Goal: Check status

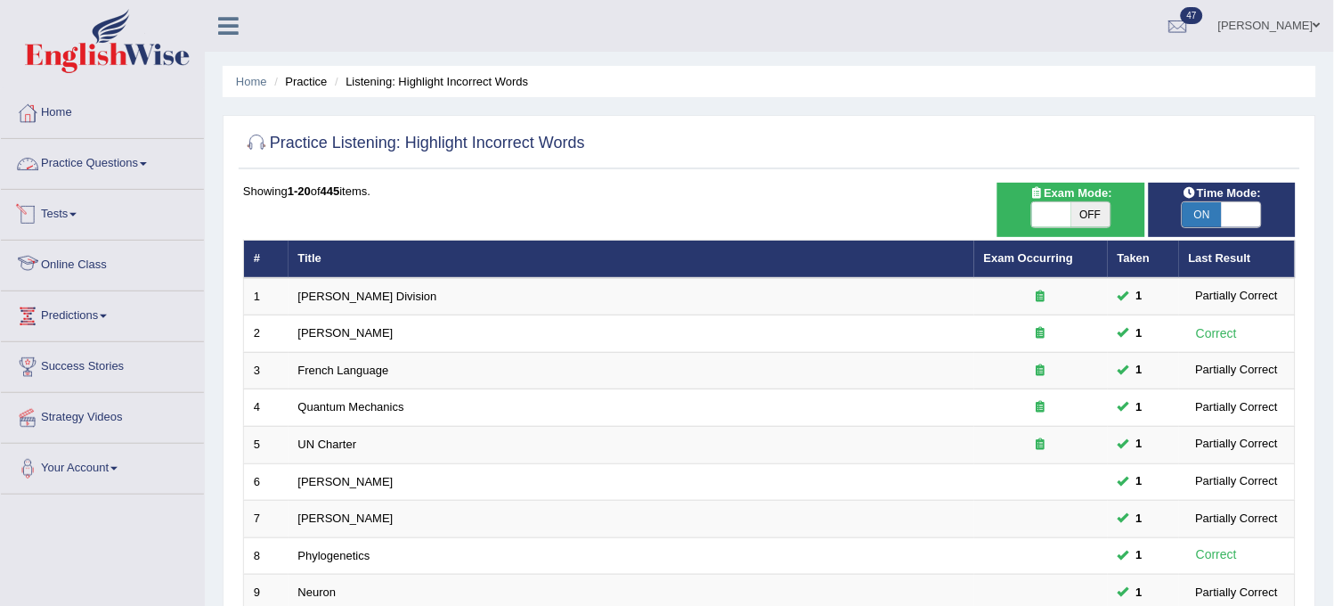
click at [135, 143] on link "Practice Questions" at bounding box center [102, 161] width 203 height 45
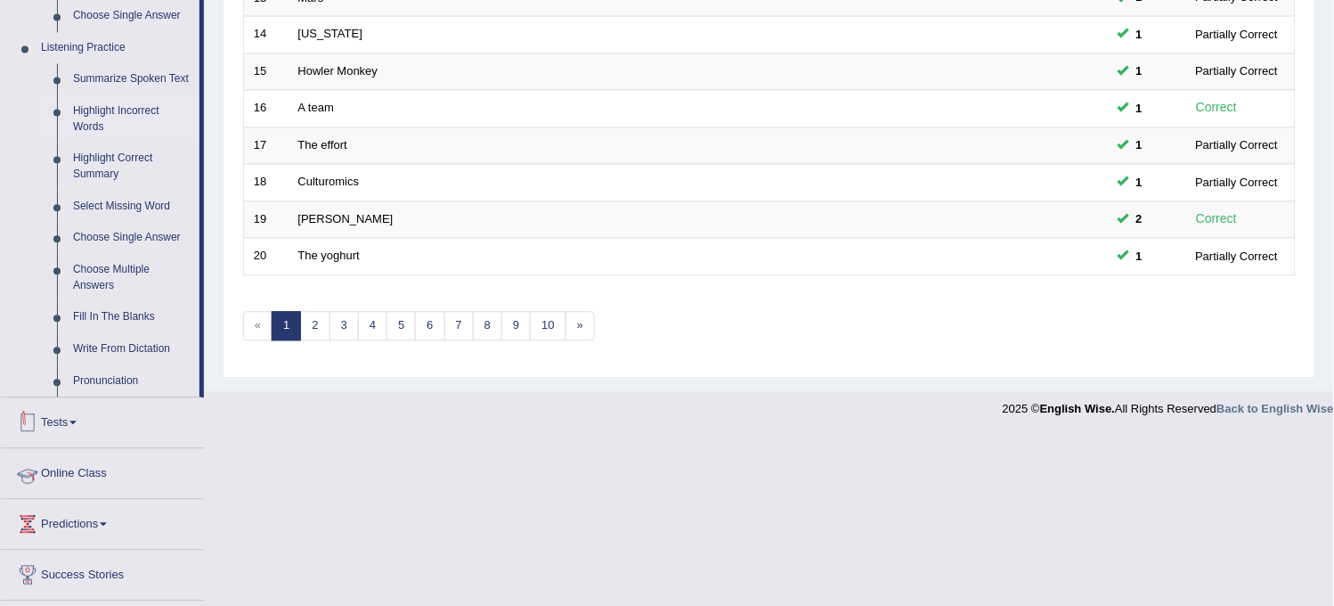
scroll to position [791, 0]
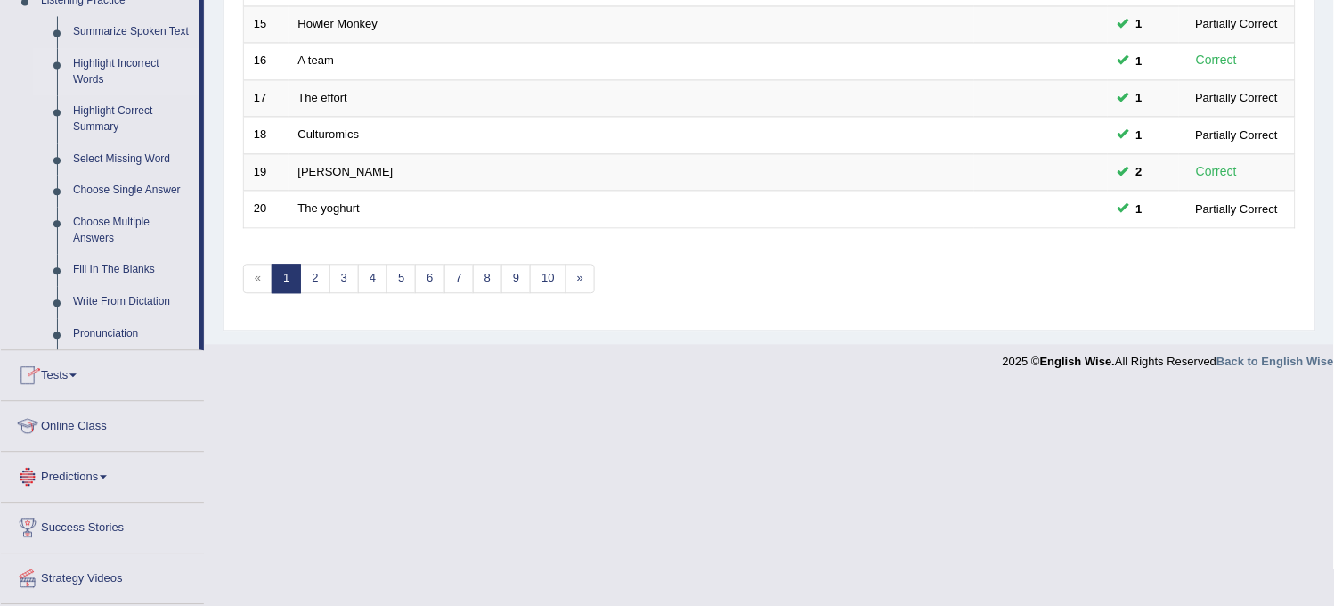
click at [91, 359] on link "Tests" at bounding box center [102, 372] width 203 height 45
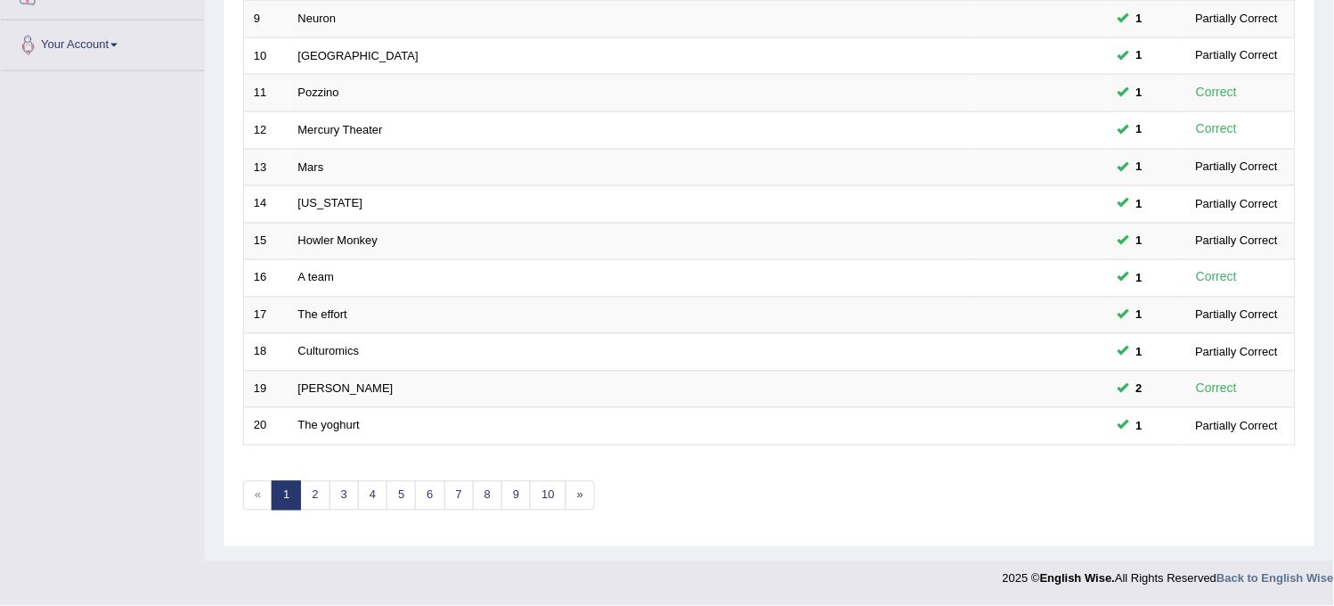
scroll to position [214, 0]
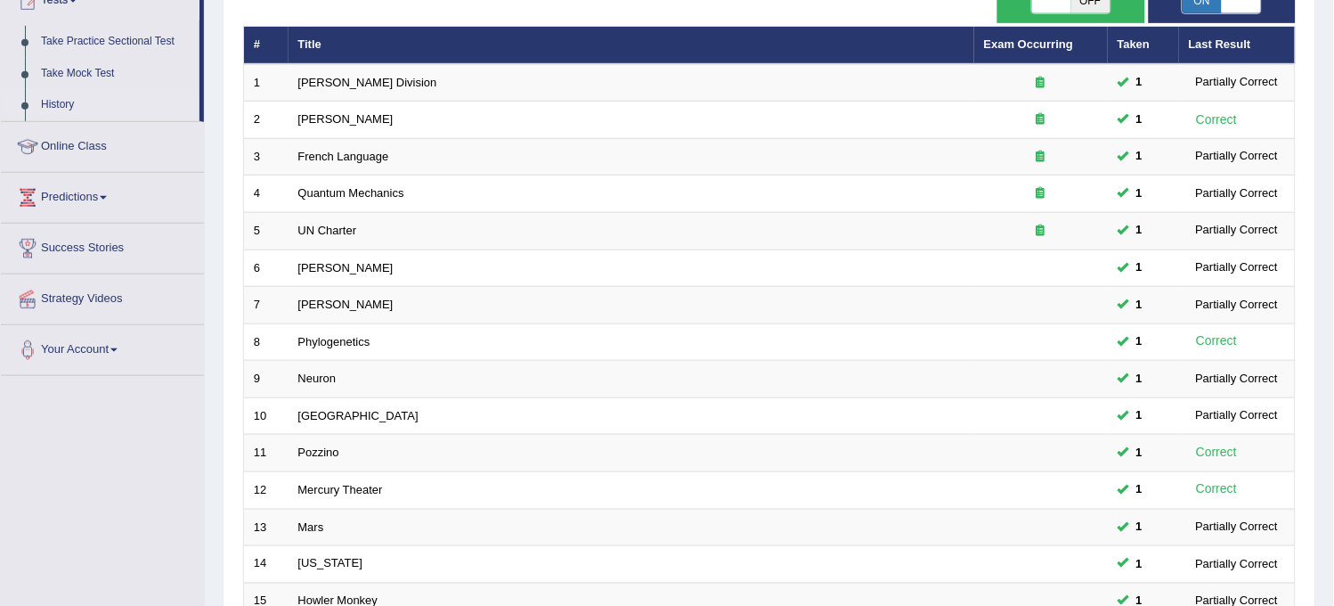
click at [66, 99] on link "History" at bounding box center [116, 105] width 167 height 32
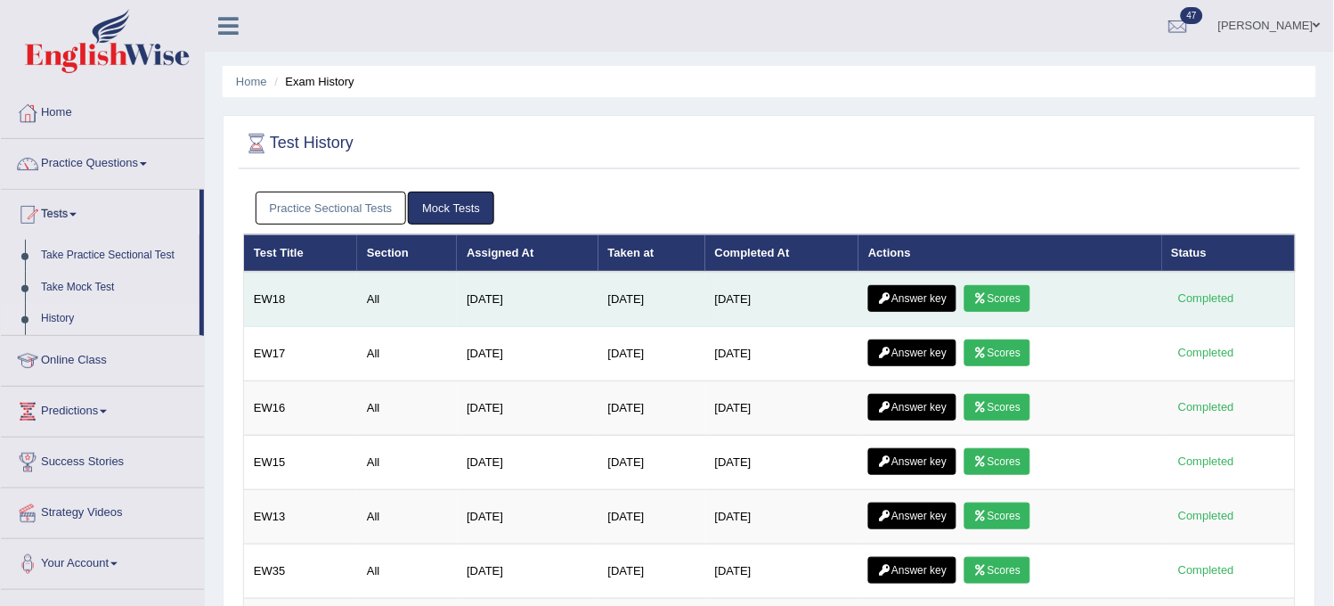
click at [907, 289] on link "Answer key" at bounding box center [912, 298] width 88 height 27
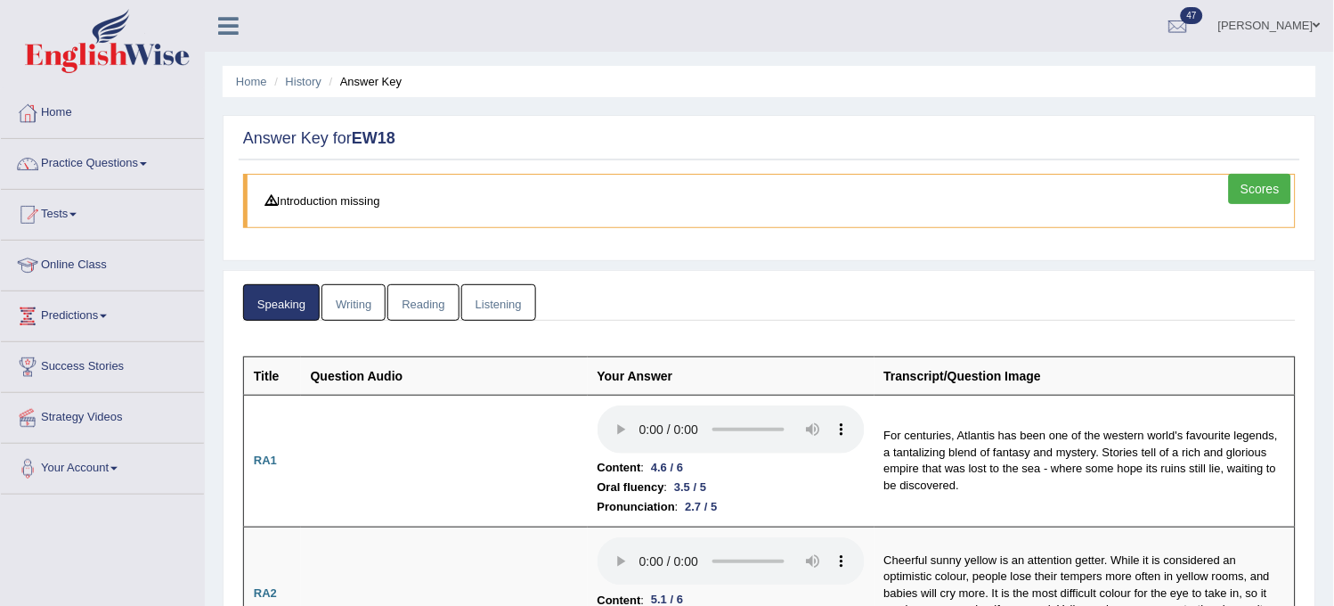
click at [341, 316] on link "Writing" at bounding box center [354, 302] width 64 height 37
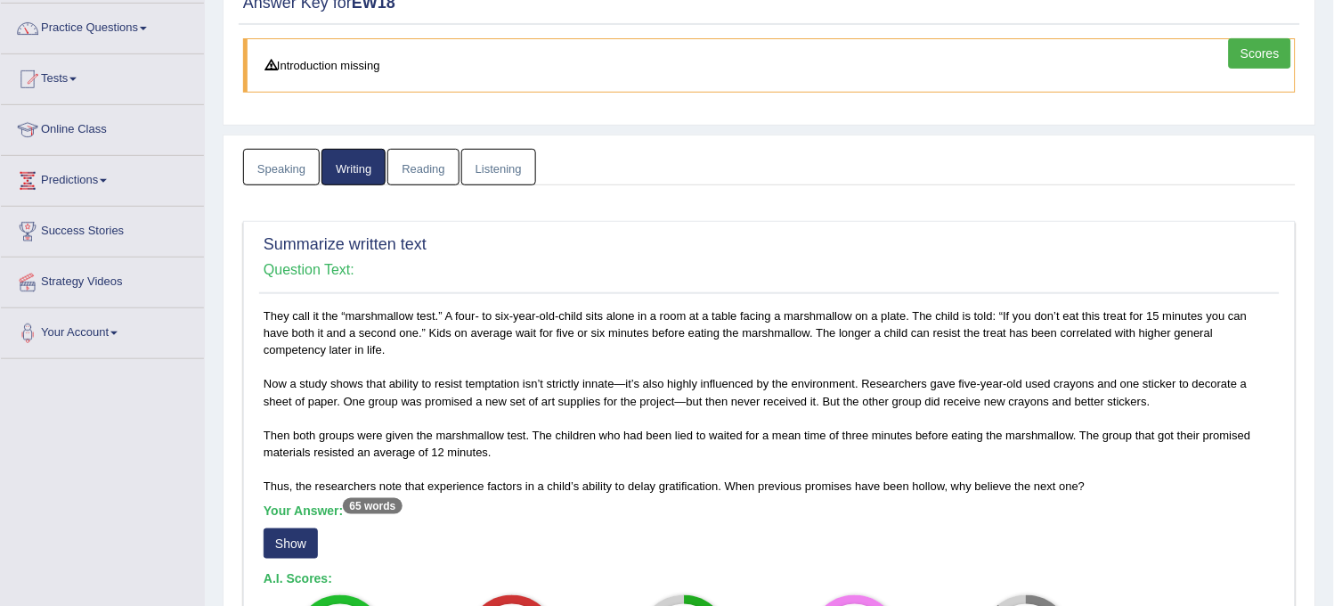
scroll to position [297, 0]
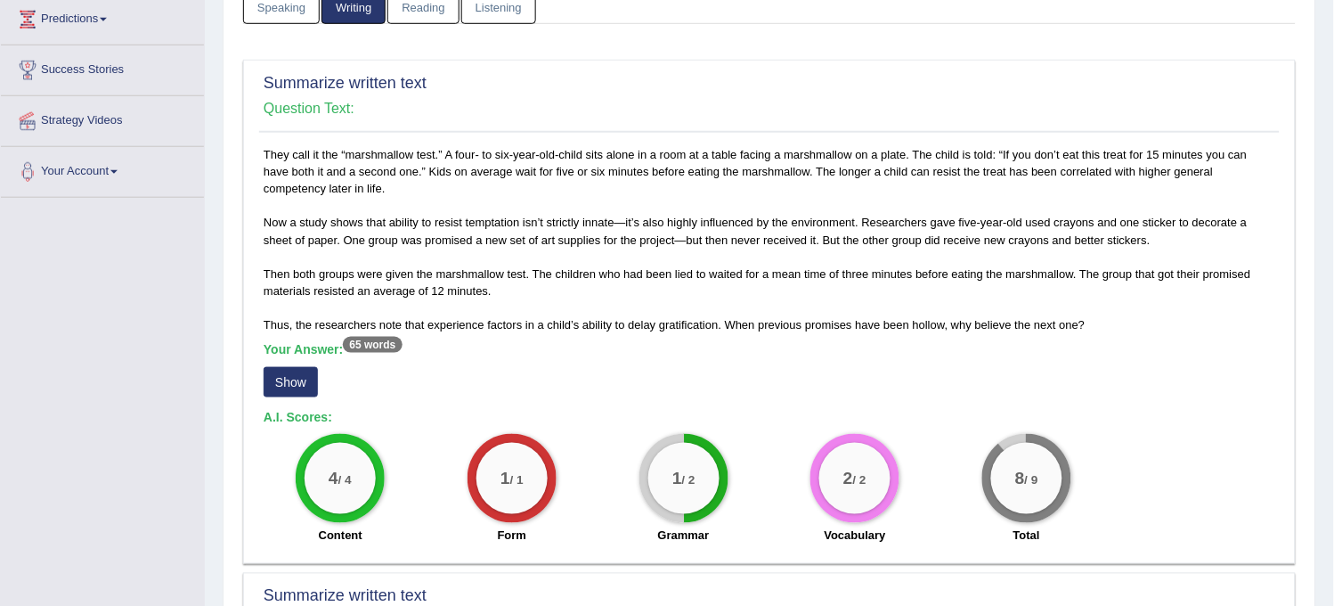
click at [262, 380] on div "They call it the “marshmallow test.” A four- to six-year-old-child sits alone i…" at bounding box center [769, 350] width 1021 height 408
click at [272, 380] on button "Show" at bounding box center [291, 382] width 54 height 30
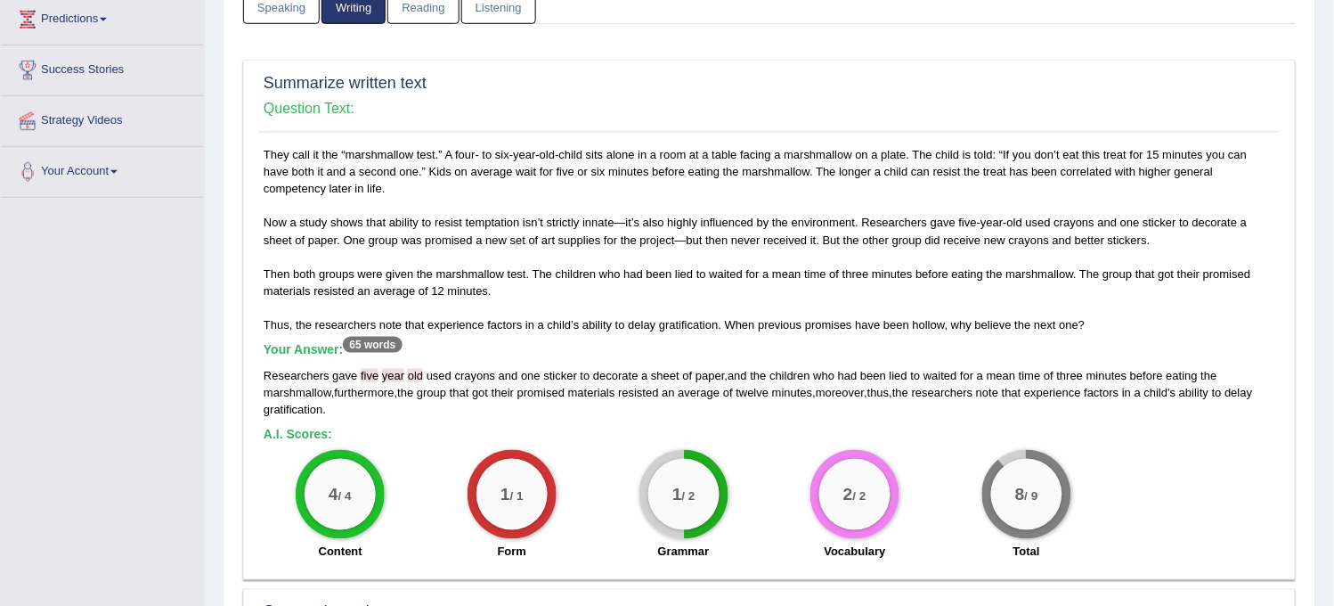
click at [410, 372] on span "old" at bounding box center [415, 375] width 15 height 13
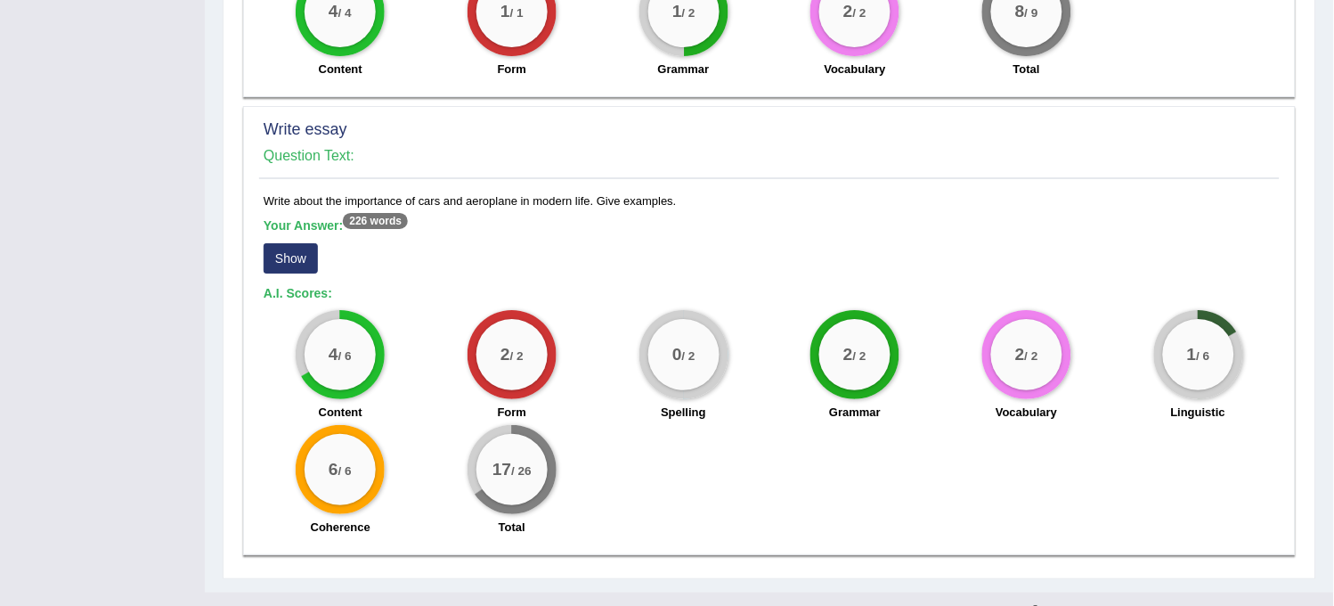
scroll to position [1388, 0]
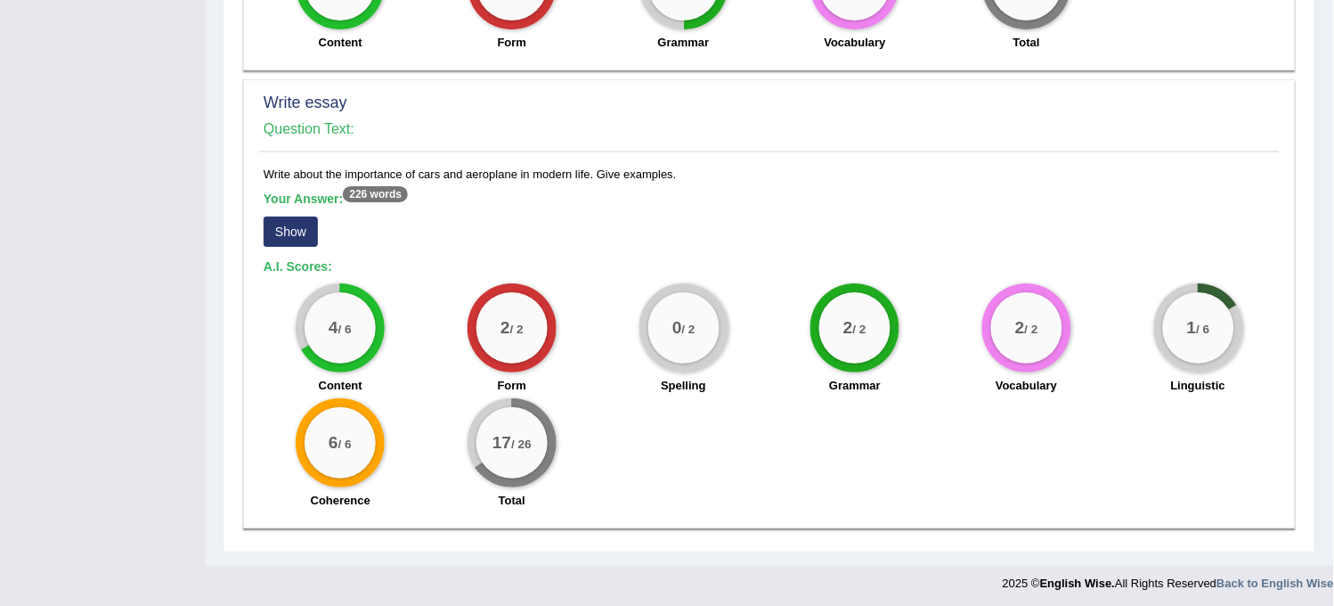
click at [274, 230] on button "Show" at bounding box center [291, 231] width 54 height 30
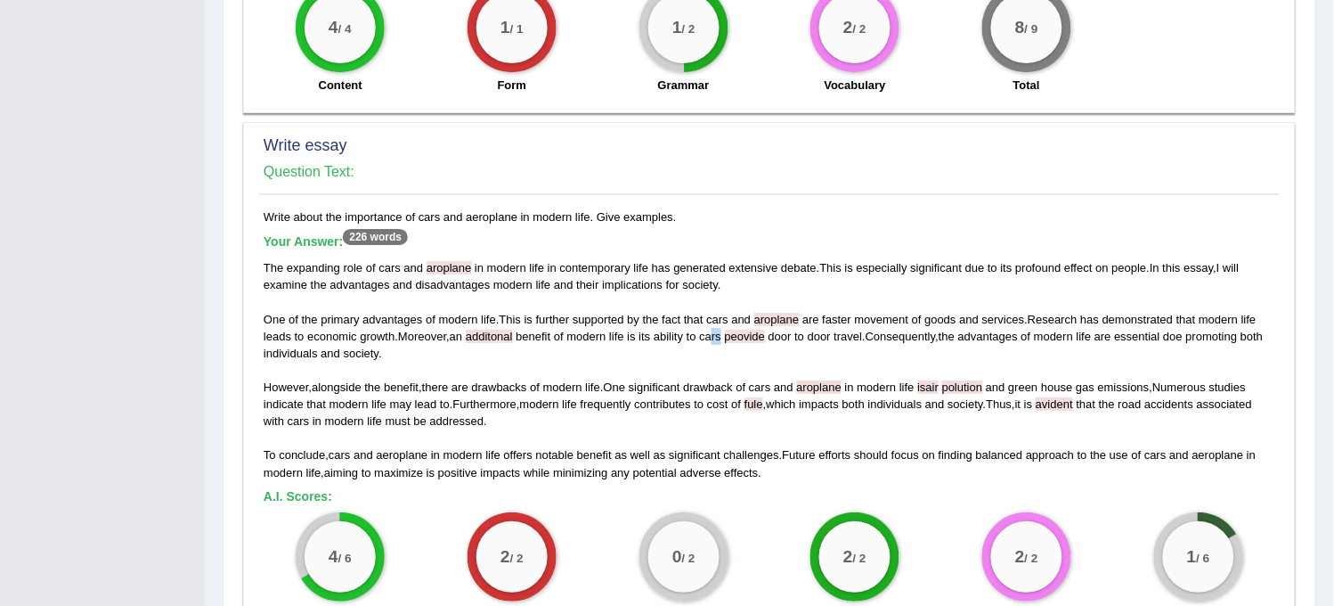
click at [720, 330] on span "cars" at bounding box center [711, 336] width 22 height 13
drag, startPoint x: 634, startPoint y: 330, endPoint x: 618, endPoint y: 330, distance: 16.0
click at [618, 330] on div "The expanding role of cars and aroplane in modern life in contemporary life has…" at bounding box center [770, 369] width 1012 height 221
click at [615, 380] on span "One" at bounding box center [615, 386] width 22 height 13
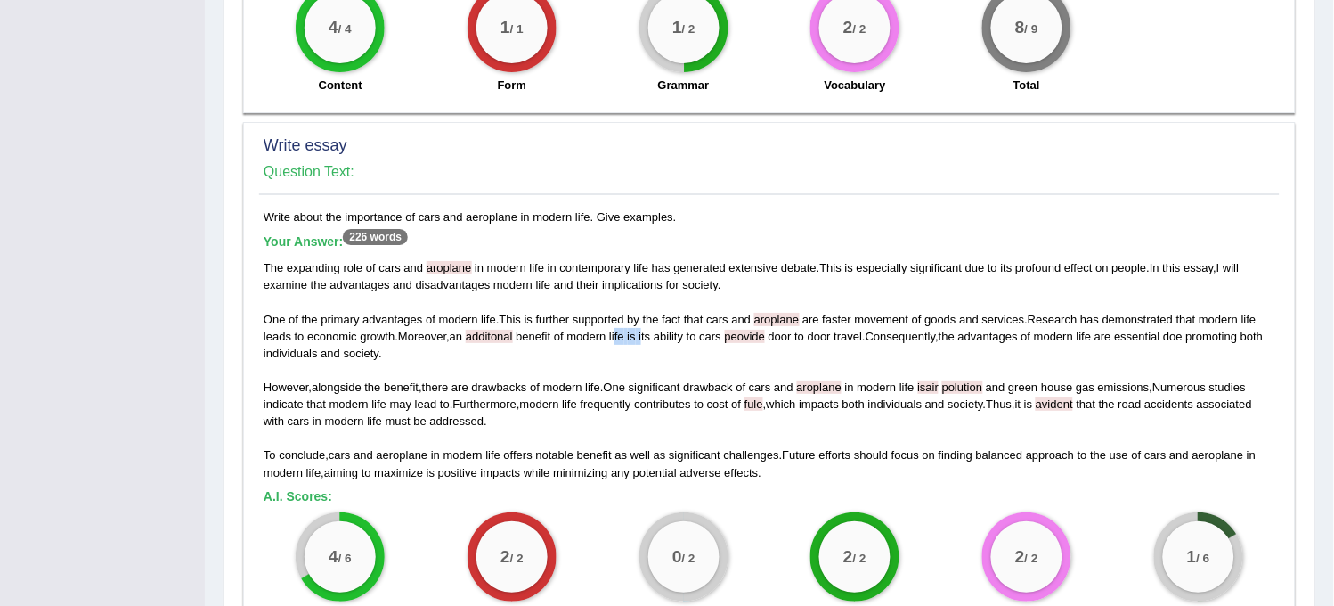
drag, startPoint x: 648, startPoint y: 330, endPoint x: 621, endPoint y: 332, distance: 26.9
click at [621, 332] on div "The expanding role of cars and aroplane in modern life in contemporary life has…" at bounding box center [770, 369] width 1012 height 221
click at [835, 438] on div "The expanding role of cars and aroplane in modern life in contemporary life has…" at bounding box center [770, 369] width 1012 height 221
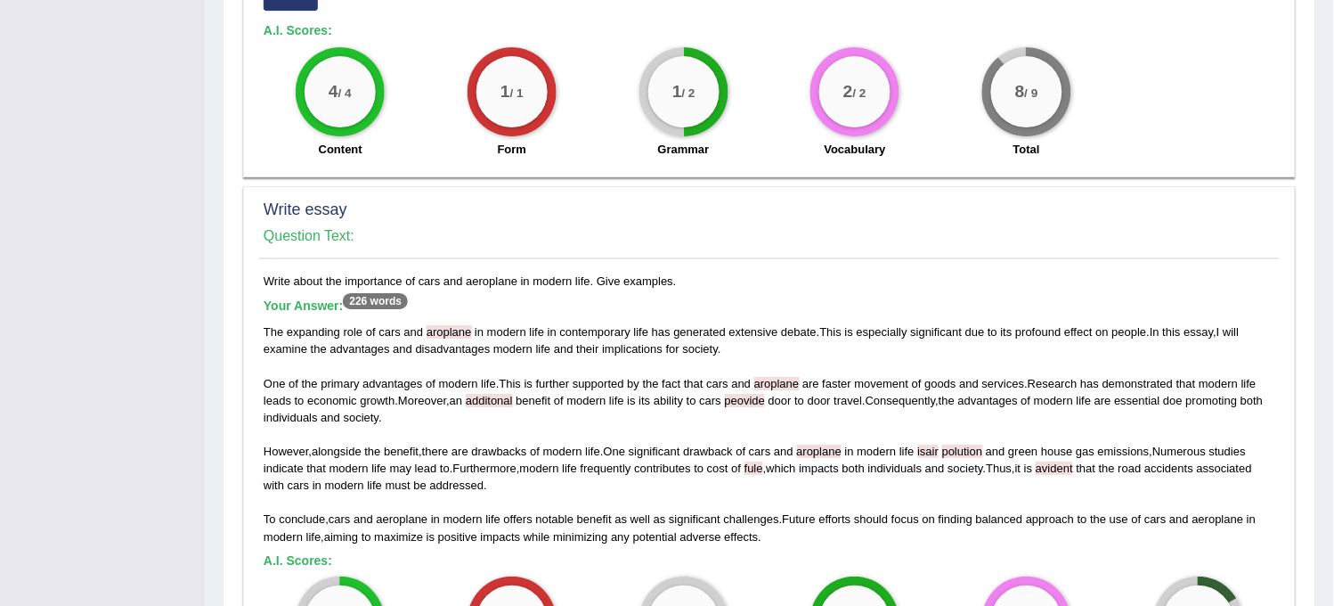
scroll to position [1245, 0]
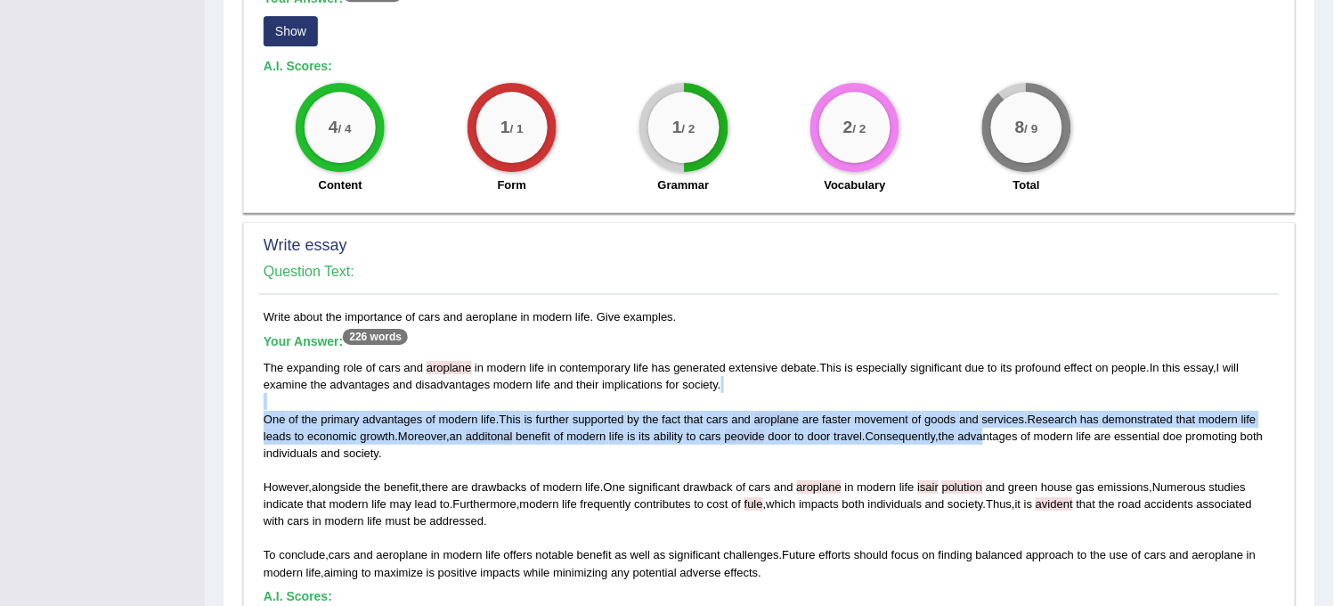
drag, startPoint x: 1056, startPoint y: 399, endPoint x: 999, endPoint y: 430, distance: 65.8
click at [999, 430] on div "The expanding role of cars and aroplane in modern life in contemporary life has…" at bounding box center [770, 469] width 1012 height 221
drag, startPoint x: 1044, startPoint y: 322, endPoint x: 910, endPoint y: 491, distance: 215.6
click at [910, 491] on div "Write about the importance of cars and aeroplane in modern life. Give examples.…" at bounding box center [769, 577] width 1021 height 539
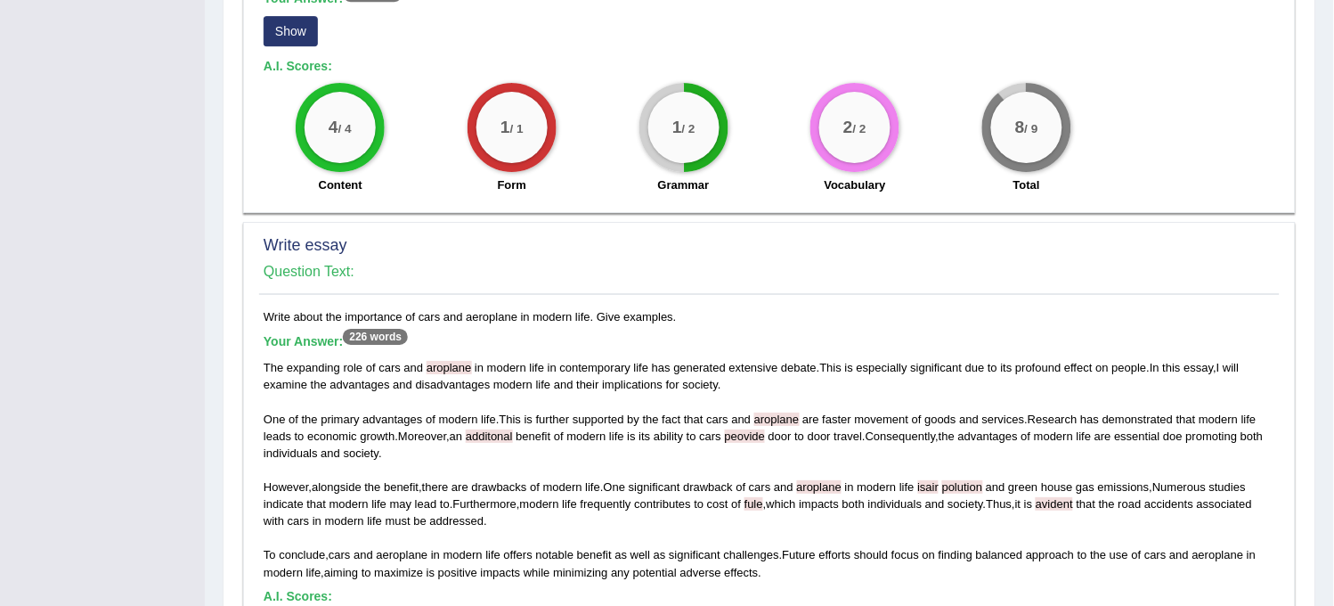
click at [910, 490] on div "The expanding role of cars and aroplane in modern life in contemporary life has…" at bounding box center [770, 469] width 1012 height 221
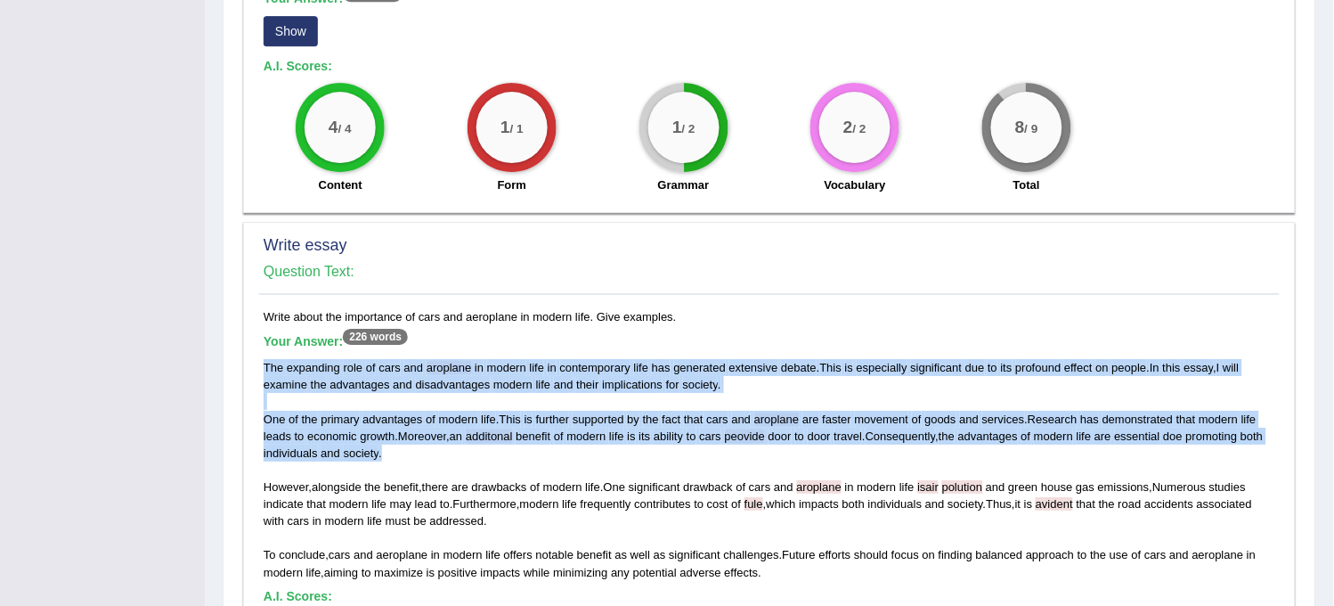
drag, startPoint x: 972, startPoint y: 442, endPoint x: 964, endPoint y: 330, distance: 112.5
click at [964, 330] on div "Write about the importance of cars and aeroplane in modern life. Give examples.…" at bounding box center [769, 577] width 1021 height 539
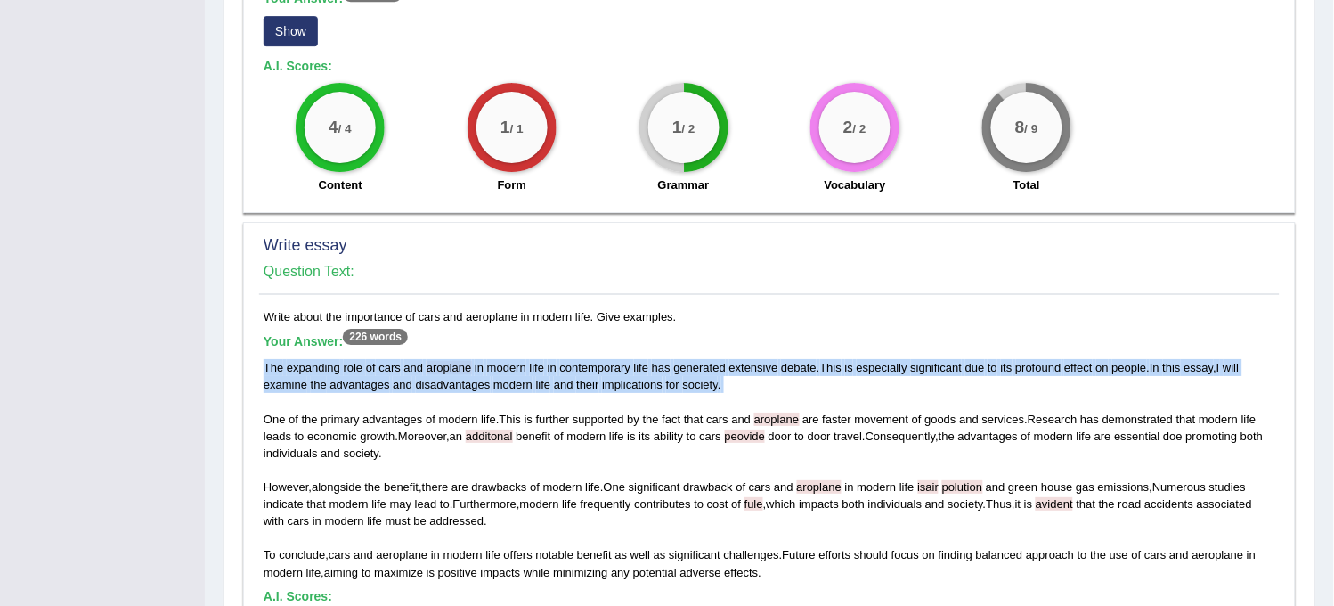
drag, startPoint x: 964, startPoint y: 330, endPoint x: 965, endPoint y: 388, distance: 58.8
click at [965, 388] on div "Write about the importance of cars and aeroplane in modern life. Give examples.…" at bounding box center [769, 577] width 1021 height 539
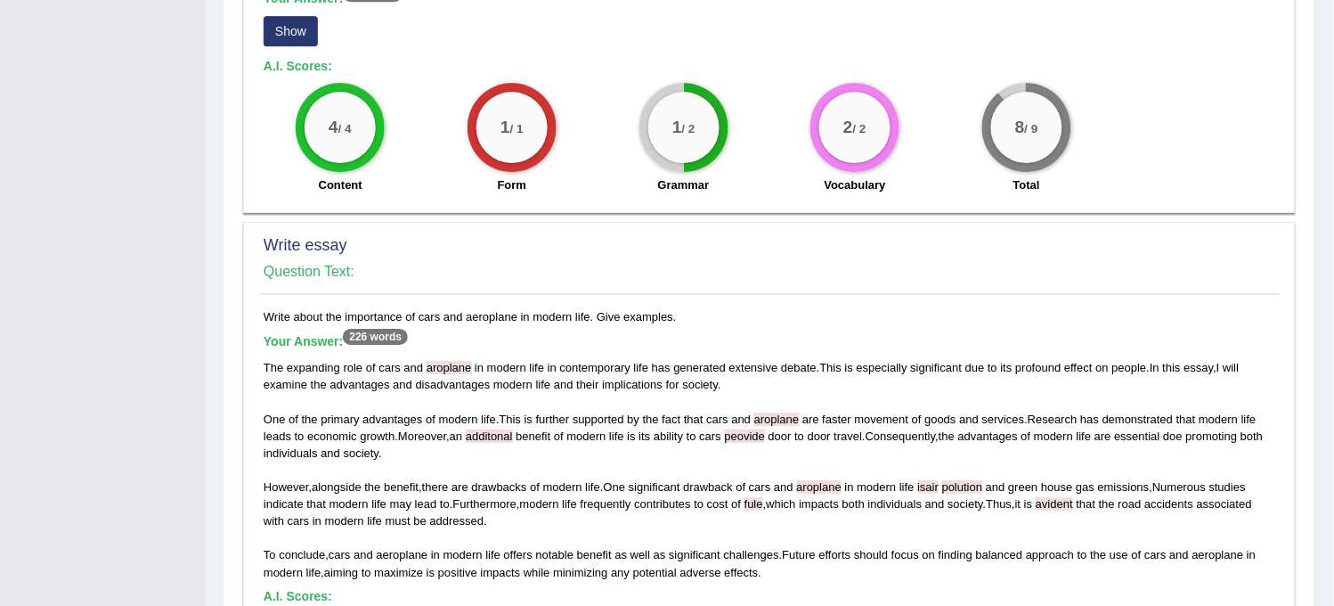
click at [1016, 181] on label "Total" at bounding box center [1027, 184] width 27 height 17
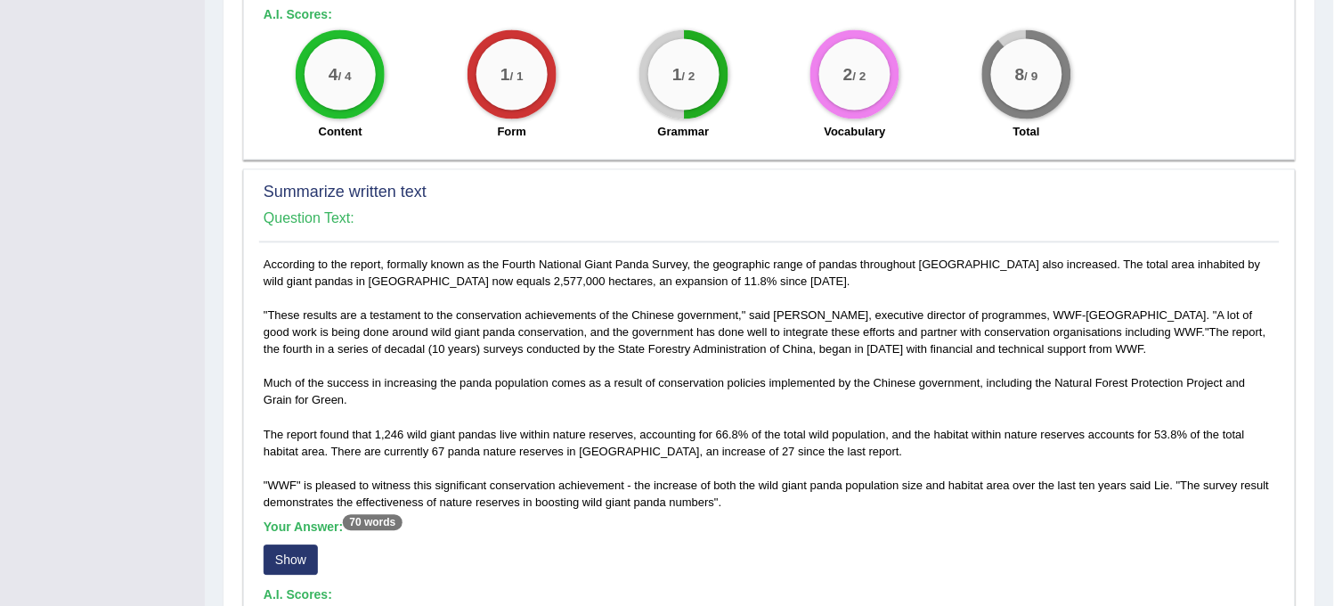
click at [306, 550] on button "Show" at bounding box center [291, 560] width 54 height 30
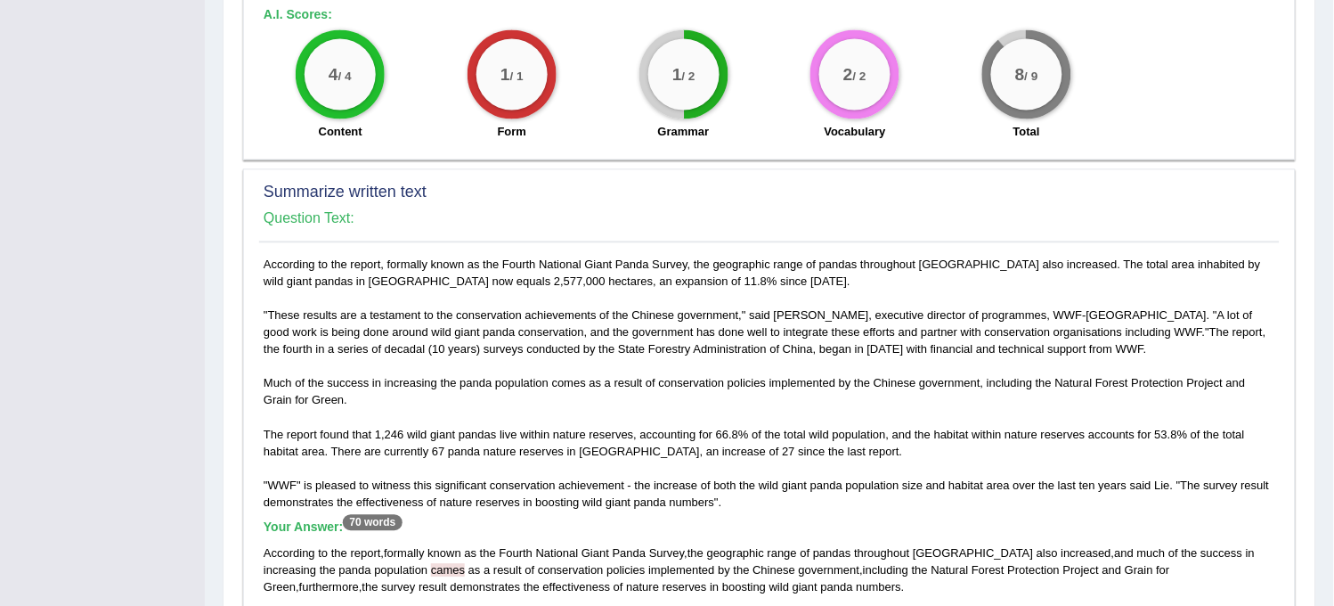
drag, startPoint x: 1303, startPoint y: 244, endPoint x: 1308, endPoint y: 274, distance: 30.6
click at [1308, 274] on div "Speaking Writing Reading Listening Title Question Audio Your Answer Transcript/…" at bounding box center [770, 490] width 1094 height 1873
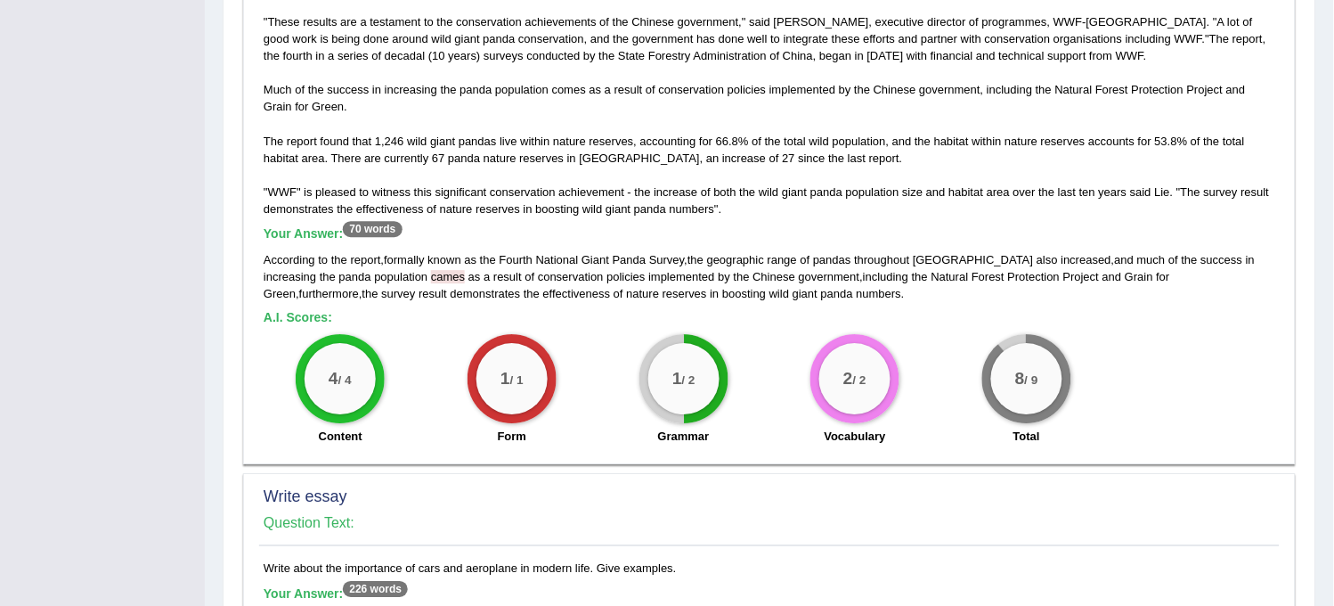
scroll to position [1013, 0]
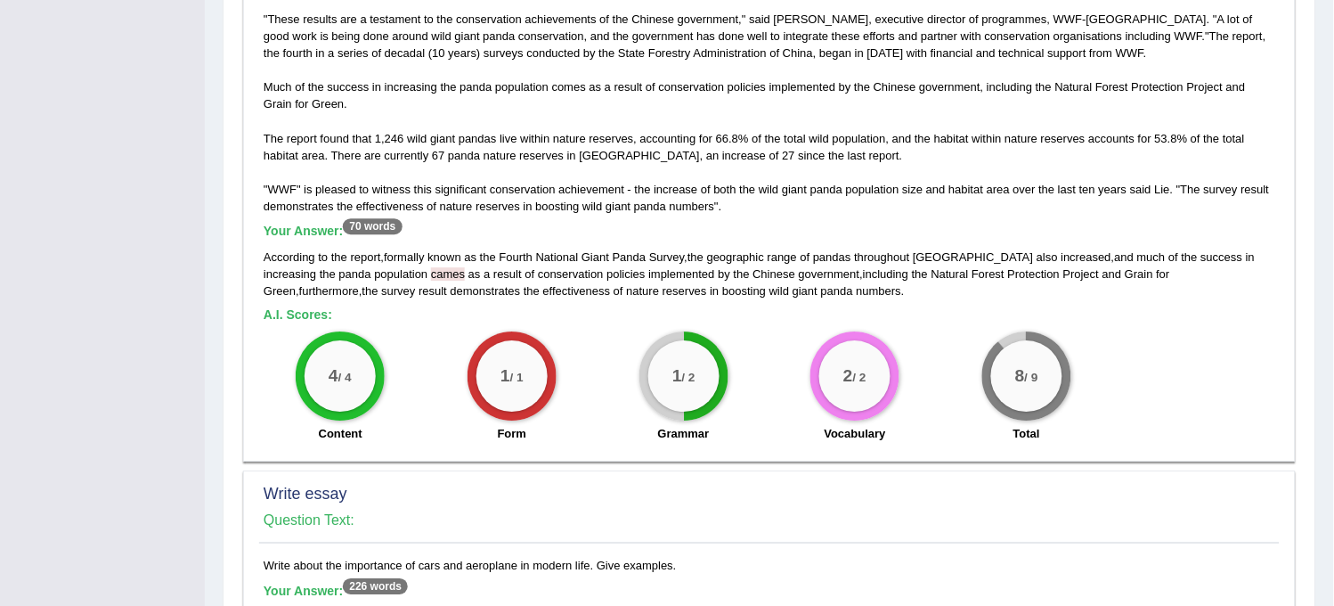
click at [1308, 274] on div "Speaking Writing Reading Listening Title Question Audio Your Answer Transcript/…" at bounding box center [770, 193] width 1094 height 1873
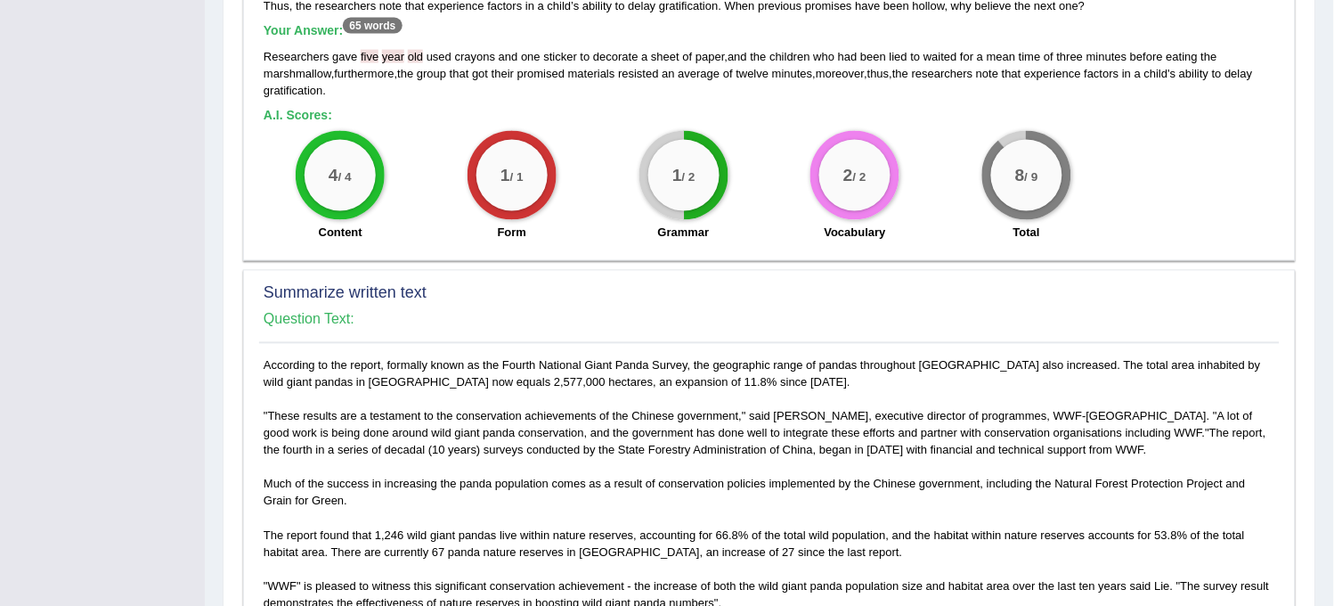
scroll to position [518, 0]
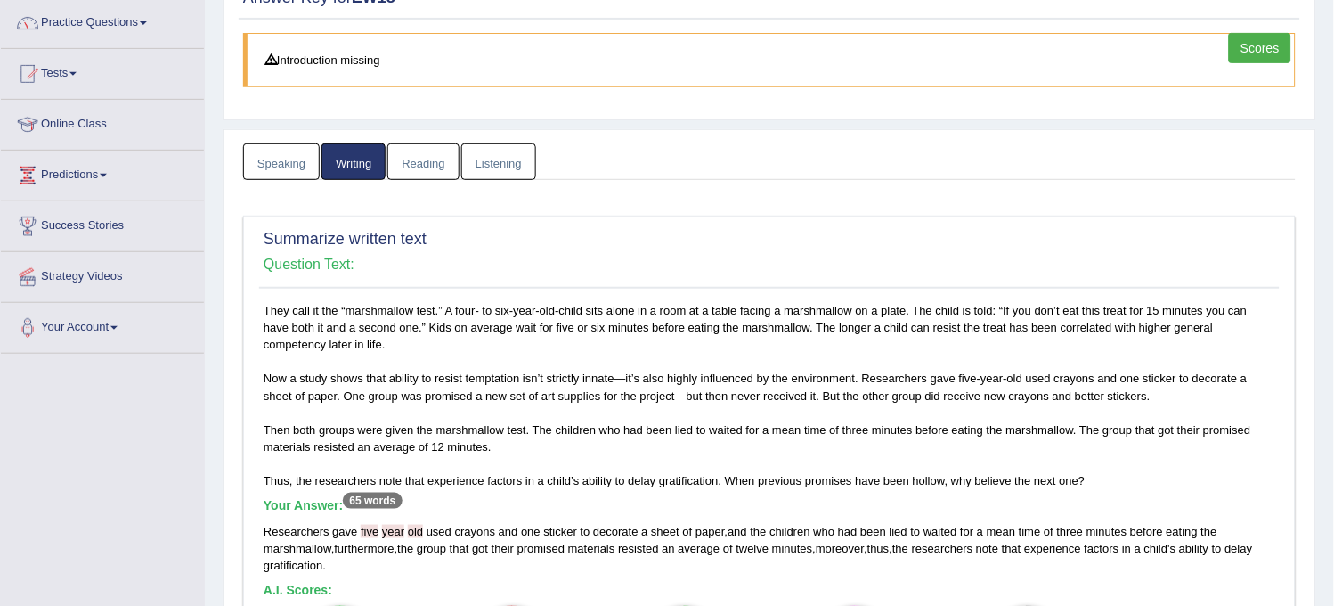
scroll to position [0, 0]
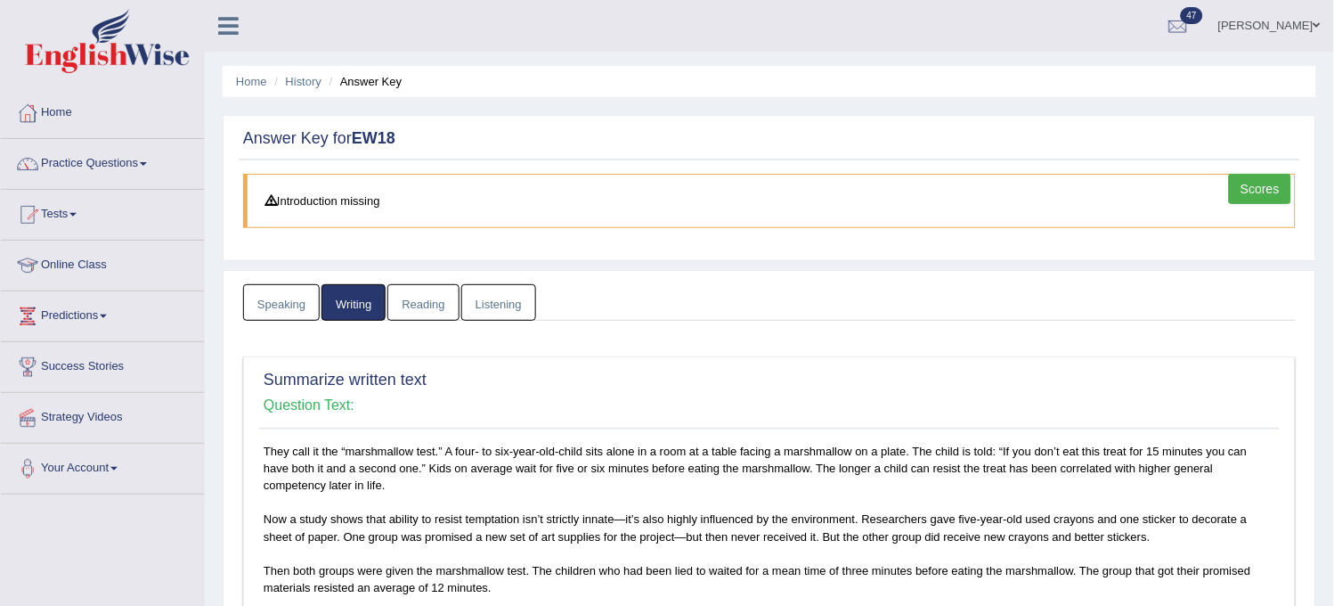
click at [434, 298] on link "Reading" at bounding box center [422, 302] width 71 height 37
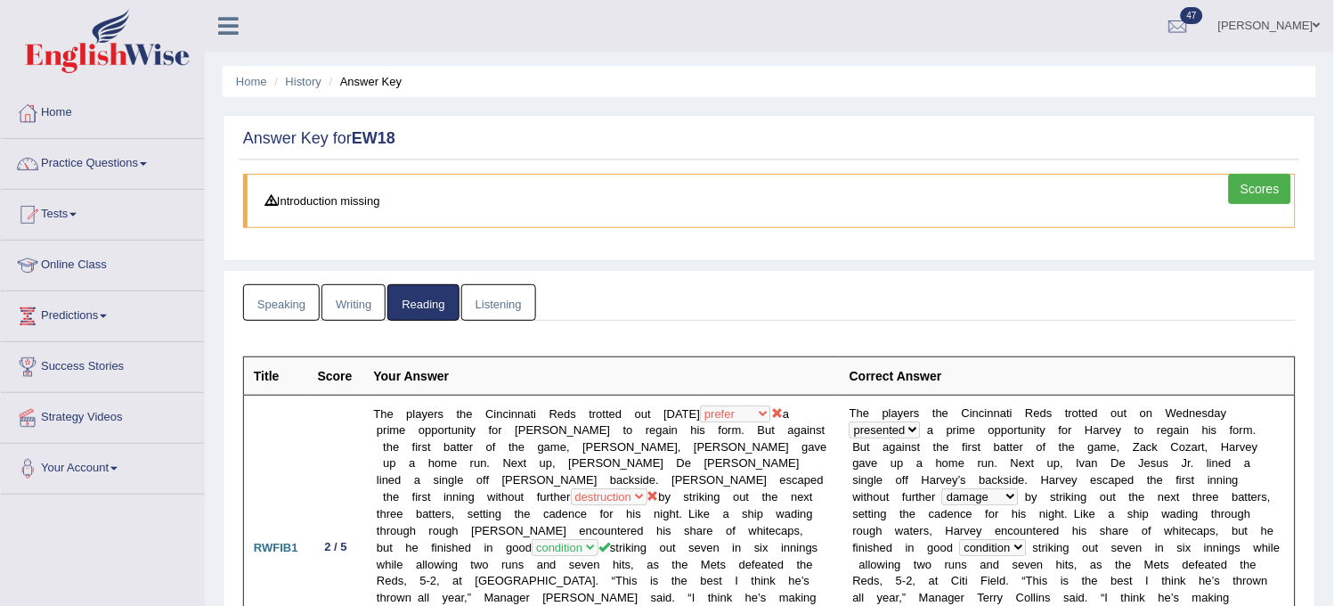
click at [482, 303] on link "Listening" at bounding box center [498, 302] width 75 height 37
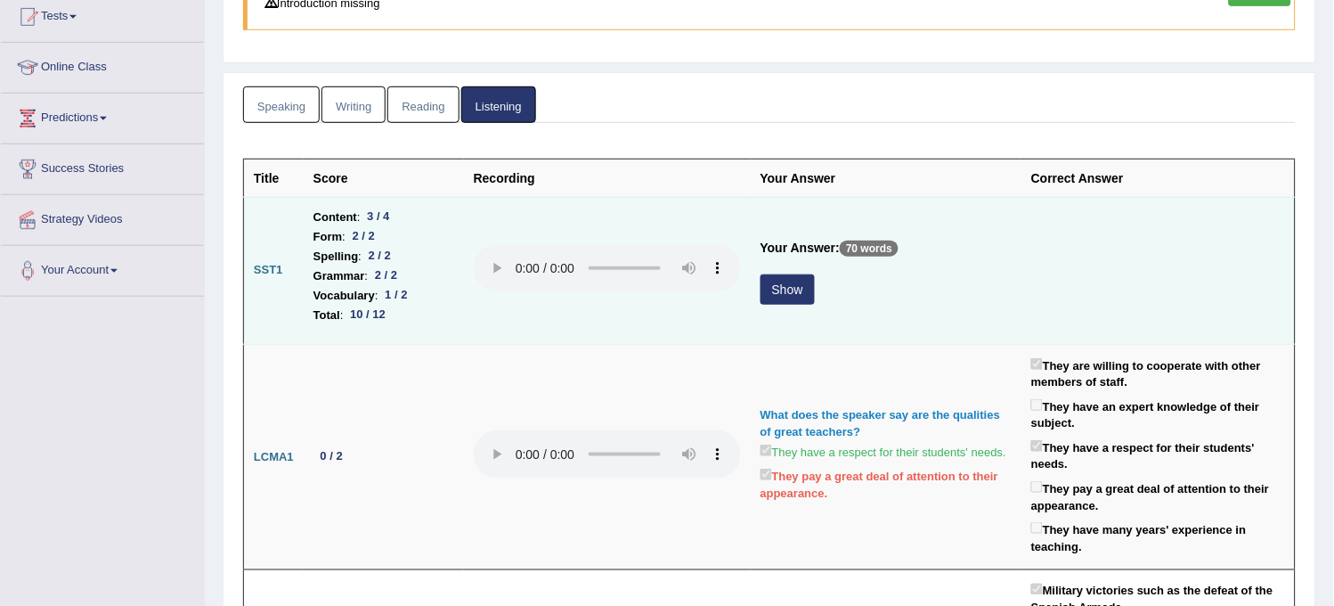
click at [795, 290] on button "Show" at bounding box center [788, 289] width 54 height 30
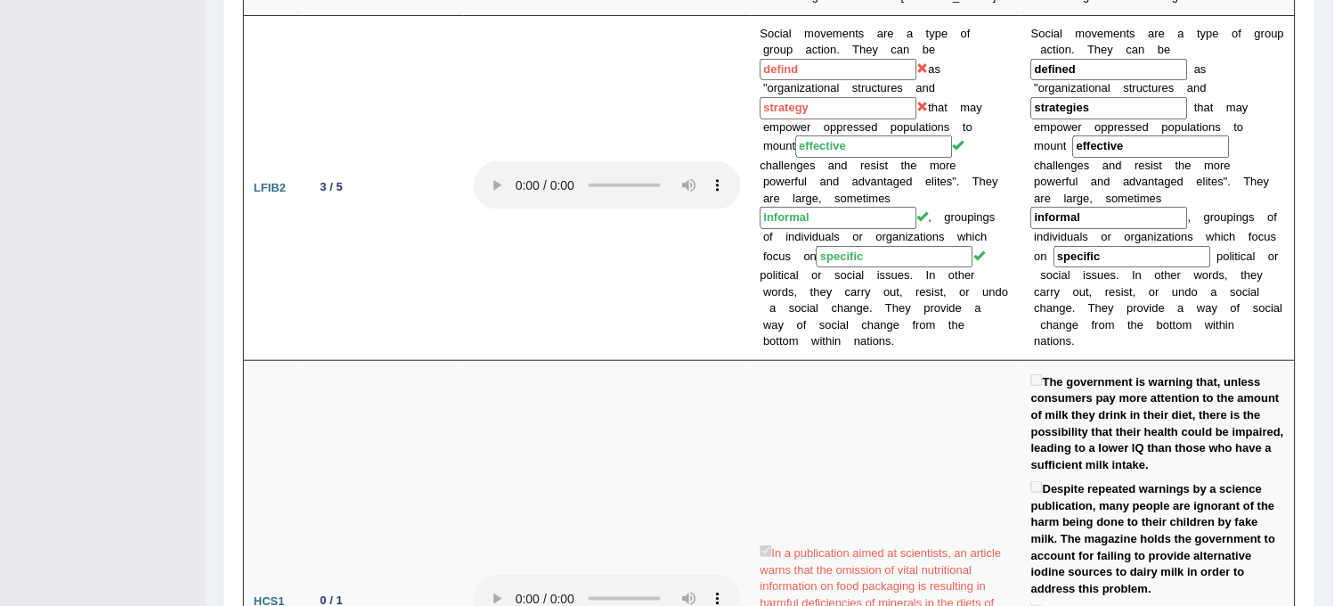
scroll to position [1583, 0]
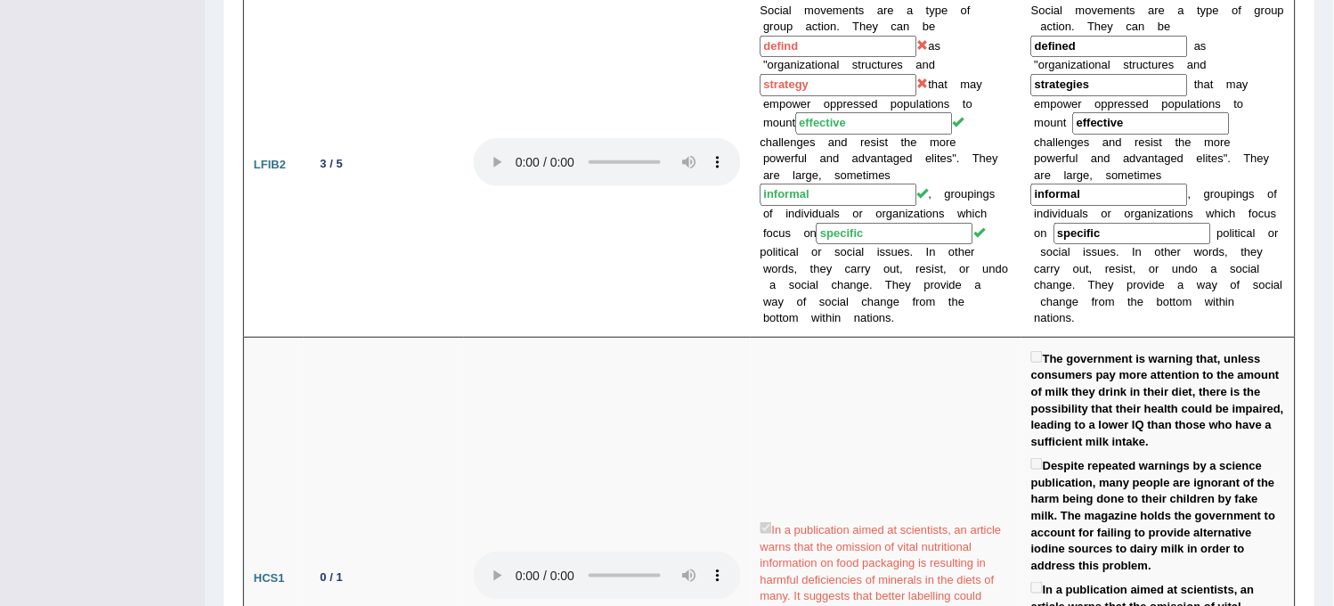
click at [795, 290] on td "Social movements are a type of group action. They can be defind as "organizatio…" at bounding box center [886, 164] width 271 height 345
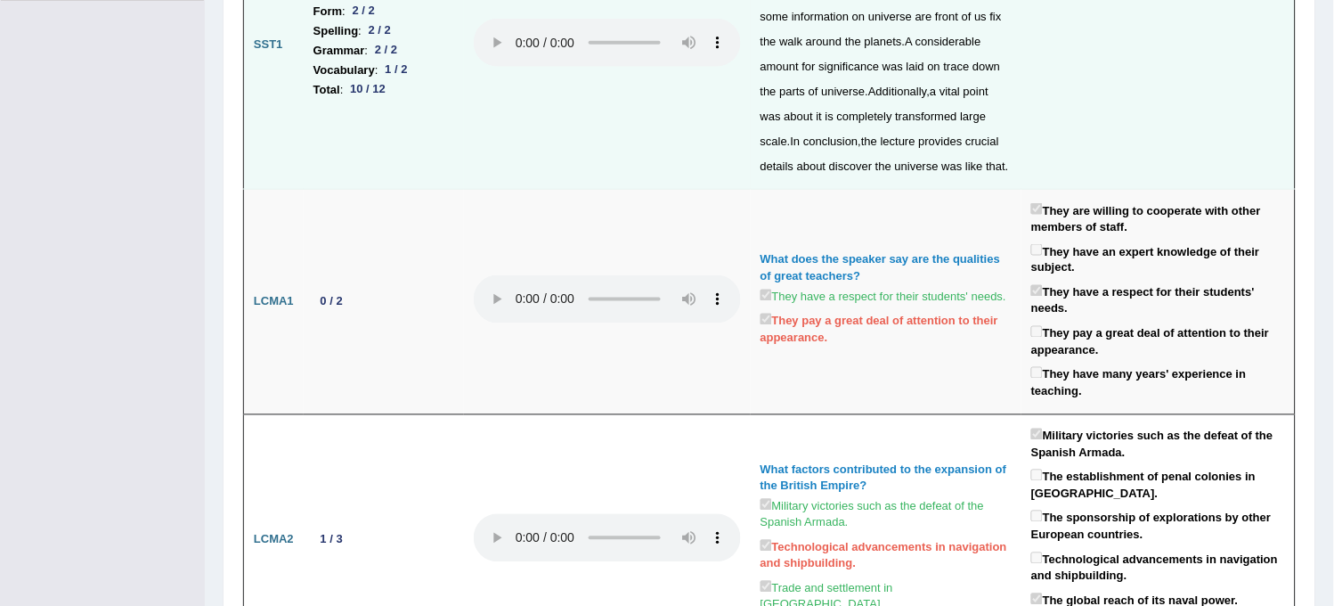
scroll to position [0, 0]
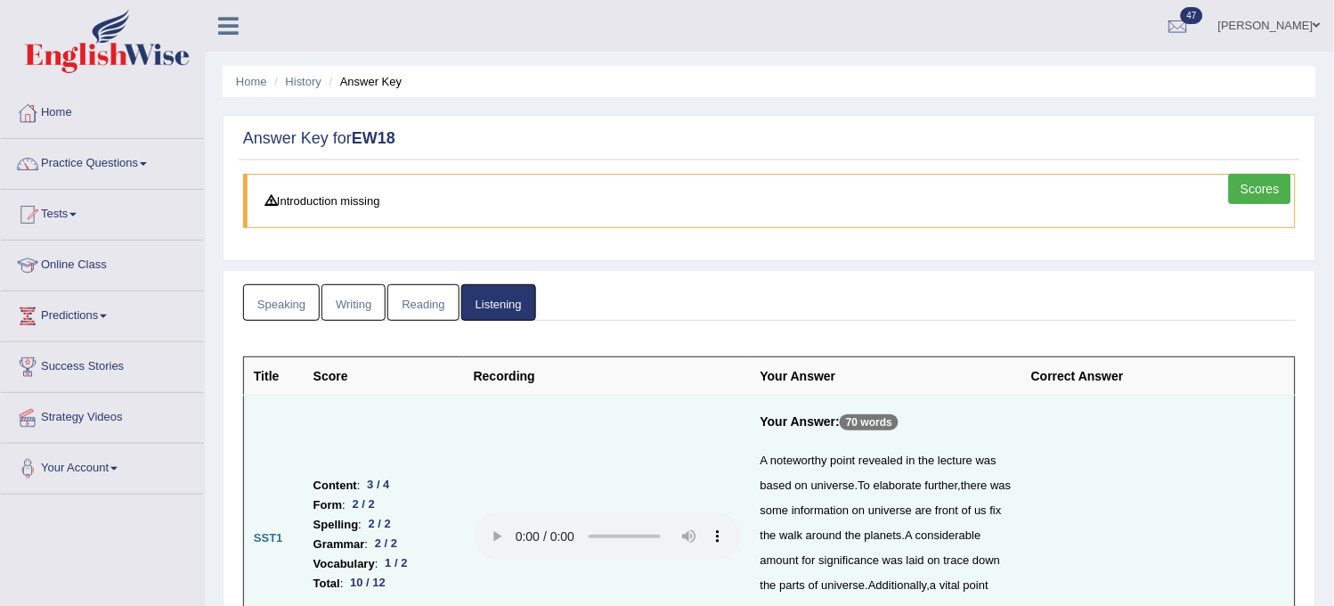
click at [281, 315] on link "Speaking" at bounding box center [281, 302] width 77 height 37
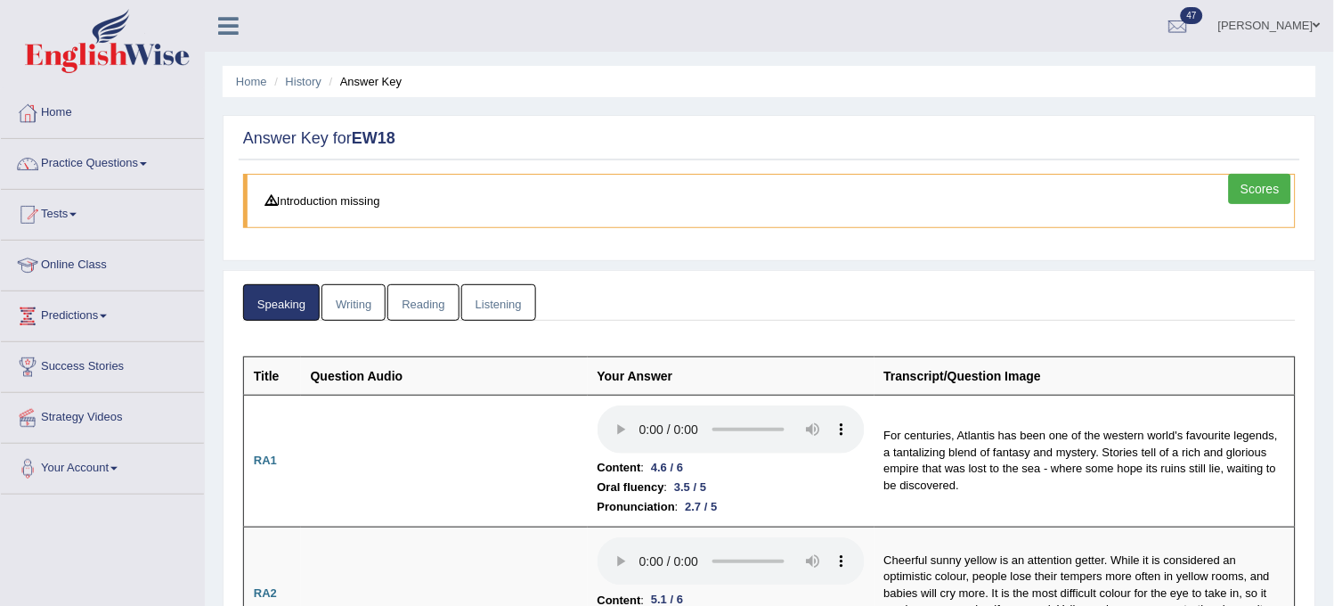
click at [1256, 200] on link "Scores" at bounding box center [1260, 189] width 62 height 30
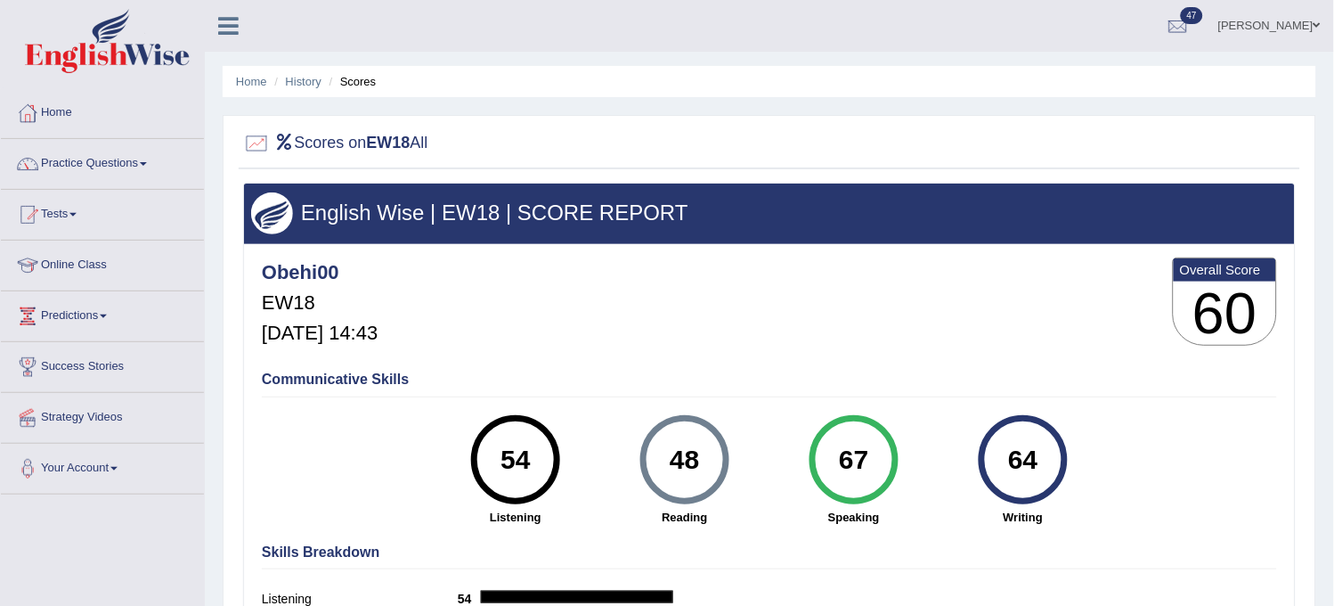
scroll to position [99, 0]
